Goal: Navigation & Orientation: Find specific page/section

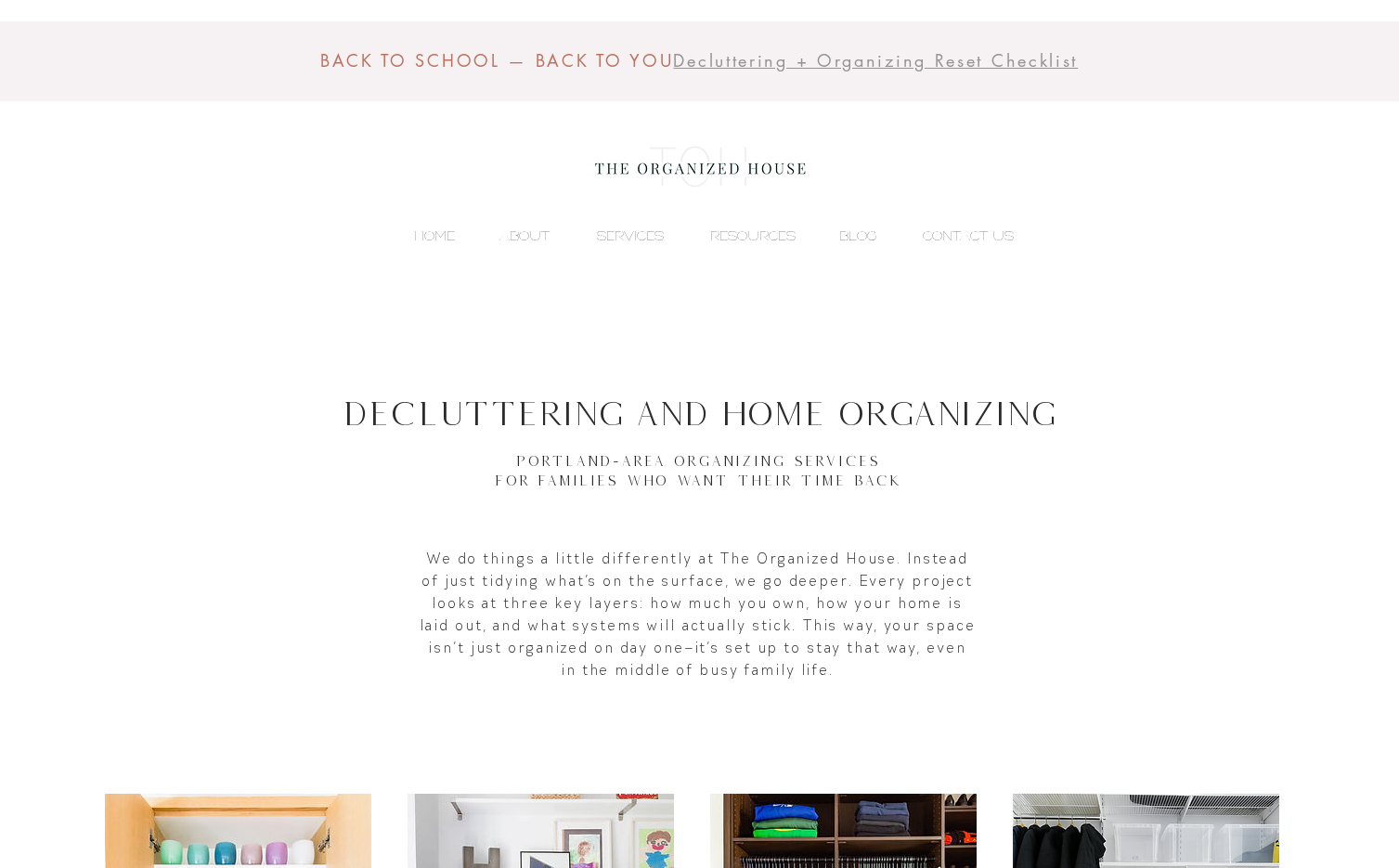
click at [700, 155] on img at bounding box center [700, 167] width 227 height 74
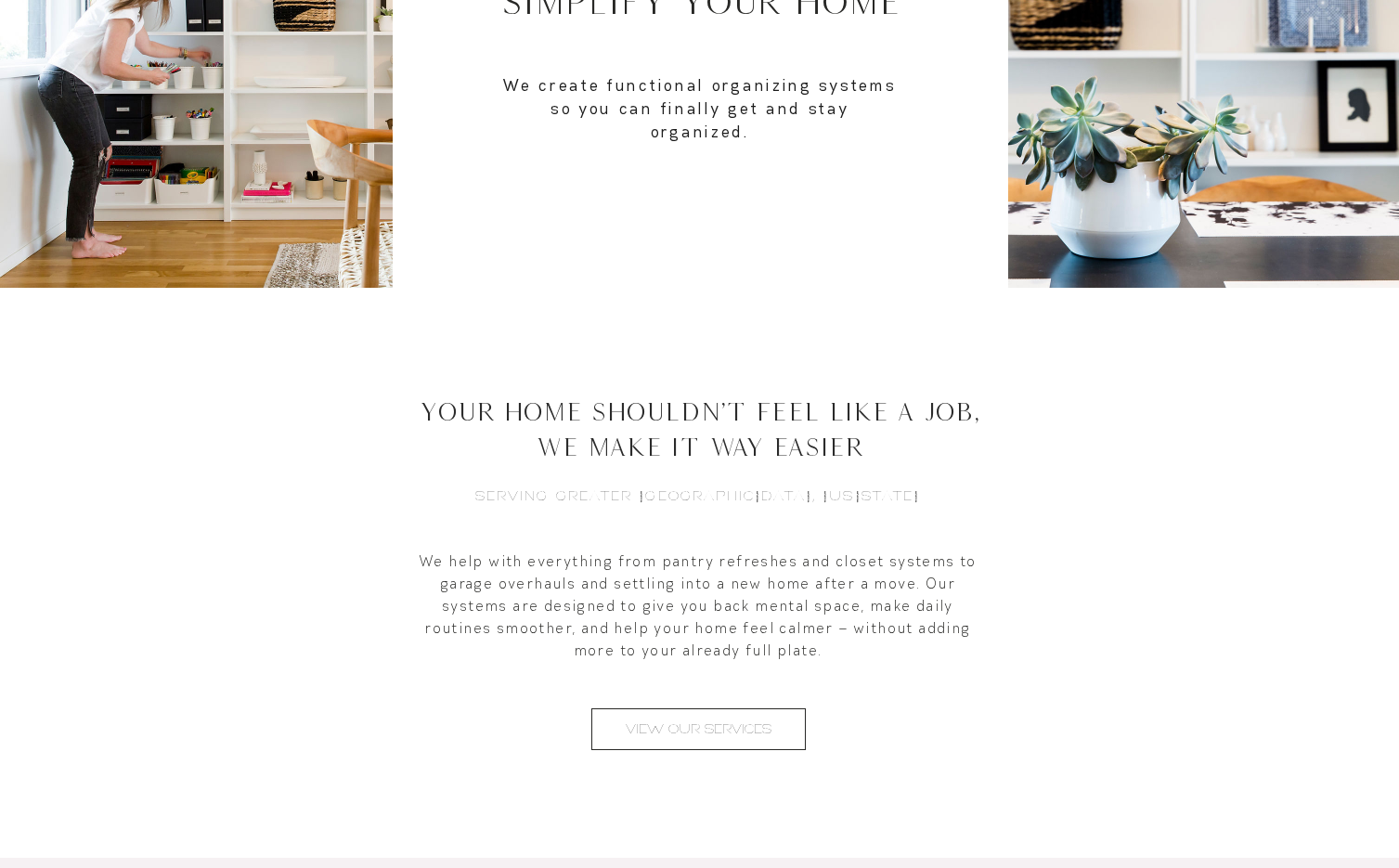
scroll to position [581, 0]
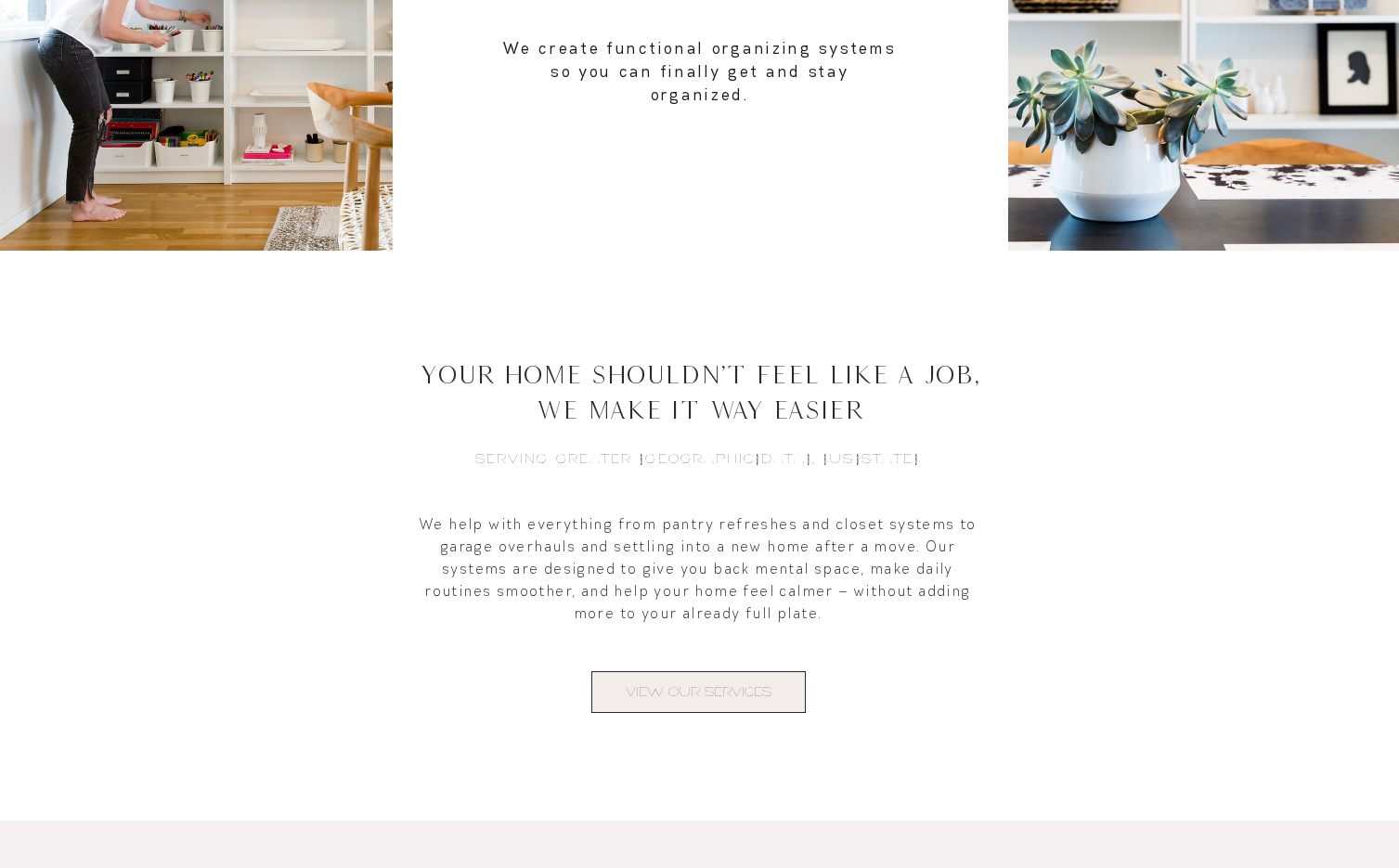
click at [694, 690] on span "VIEW OUR SERVICES" at bounding box center [699, 692] width 146 height 19
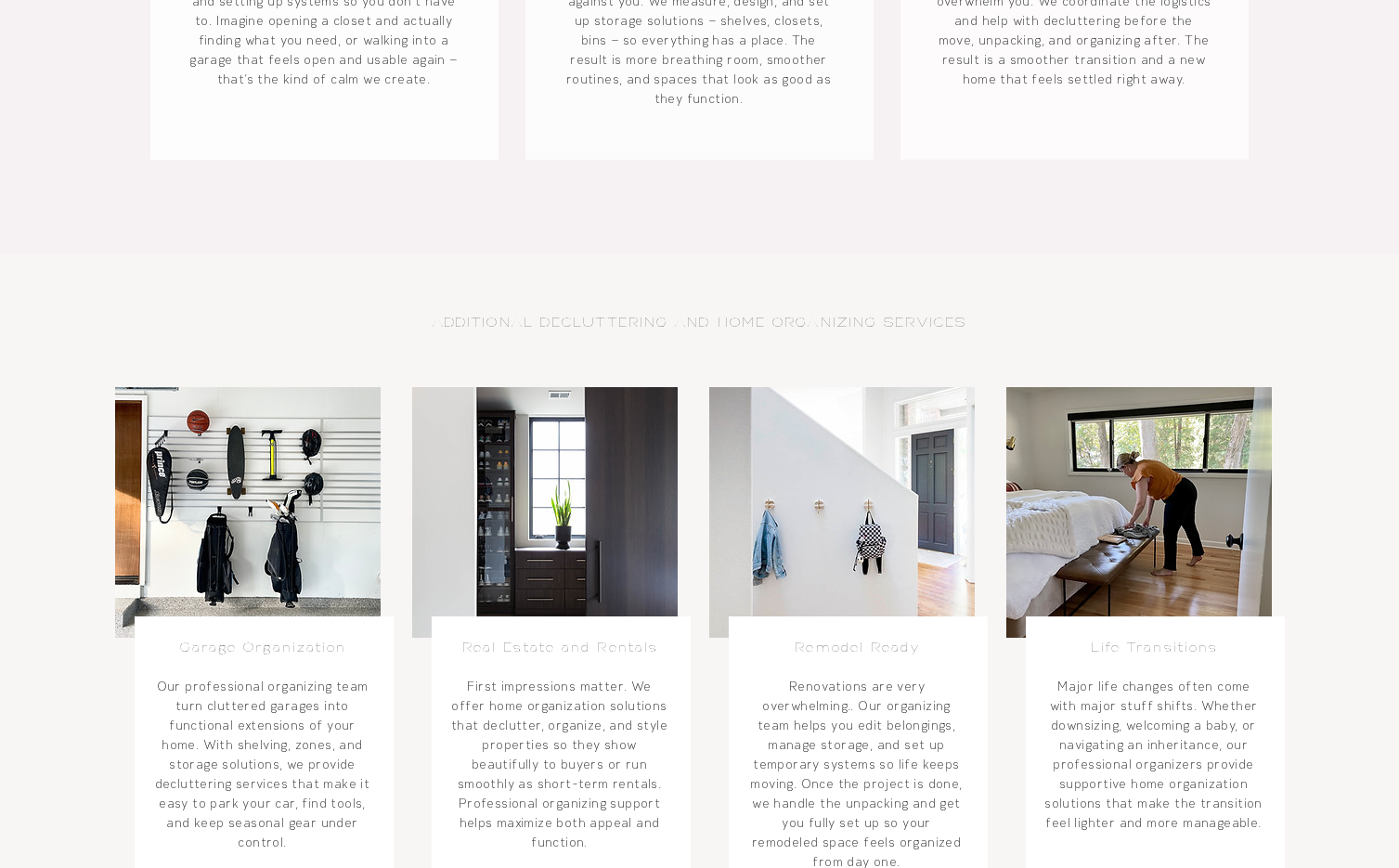
scroll to position [677, 0]
